Goal: Task Accomplishment & Management: Manage account settings

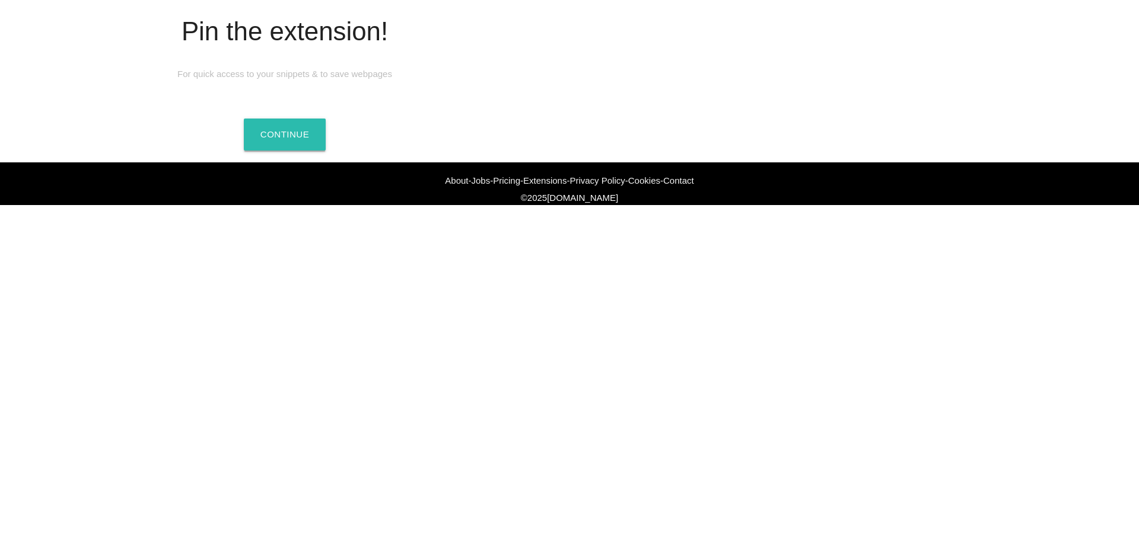
click at [286, 151] on link "Continue" at bounding box center [285, 135] width 82 height 32
